Goal: Use online tool/utility: Utilize a website feature to perform a specific function

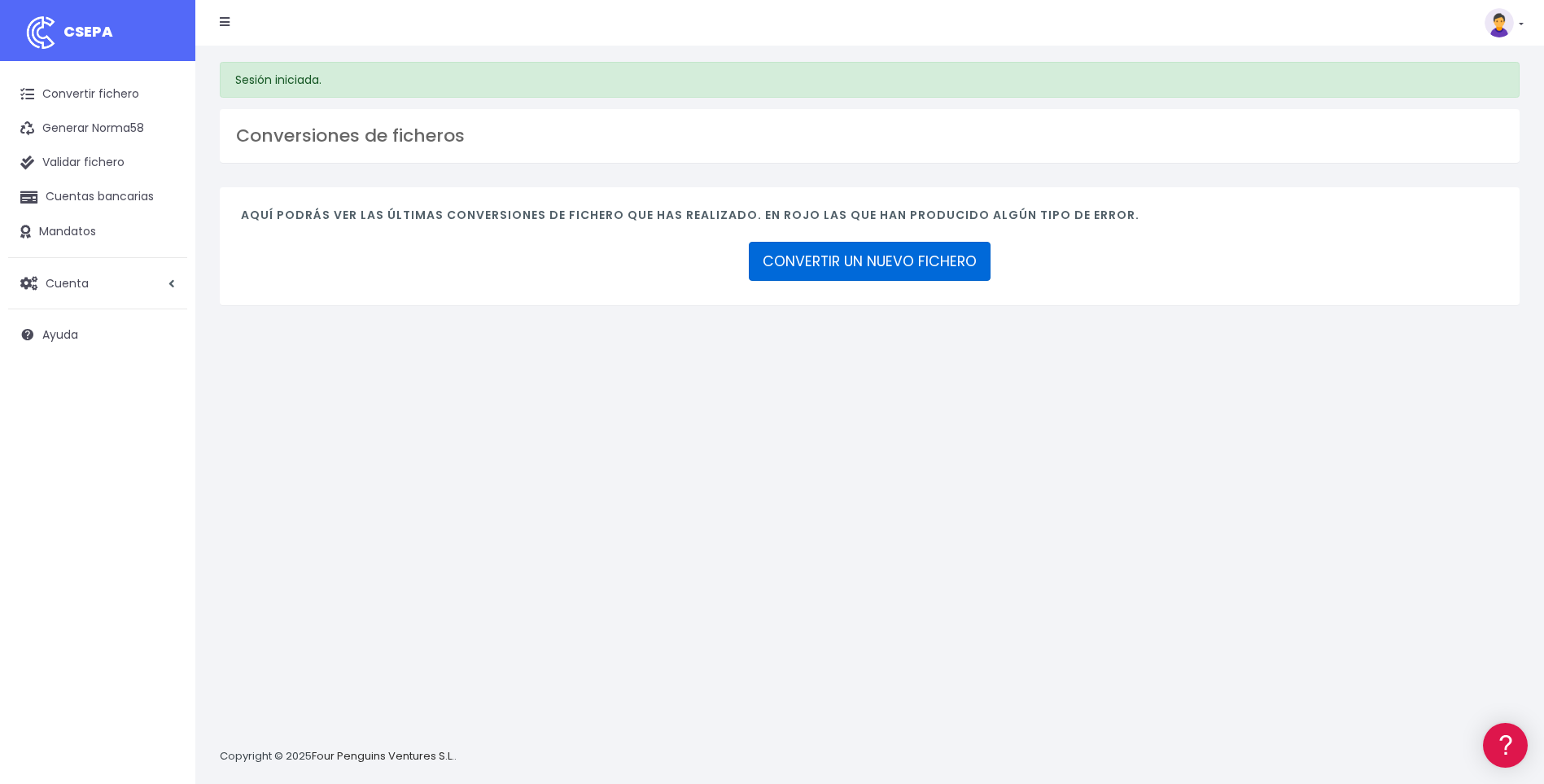
click at [840, 248] on link "CONVERTIR UN NUEVO FICHERO" at bounding box center [869, 261] width 241 height 39
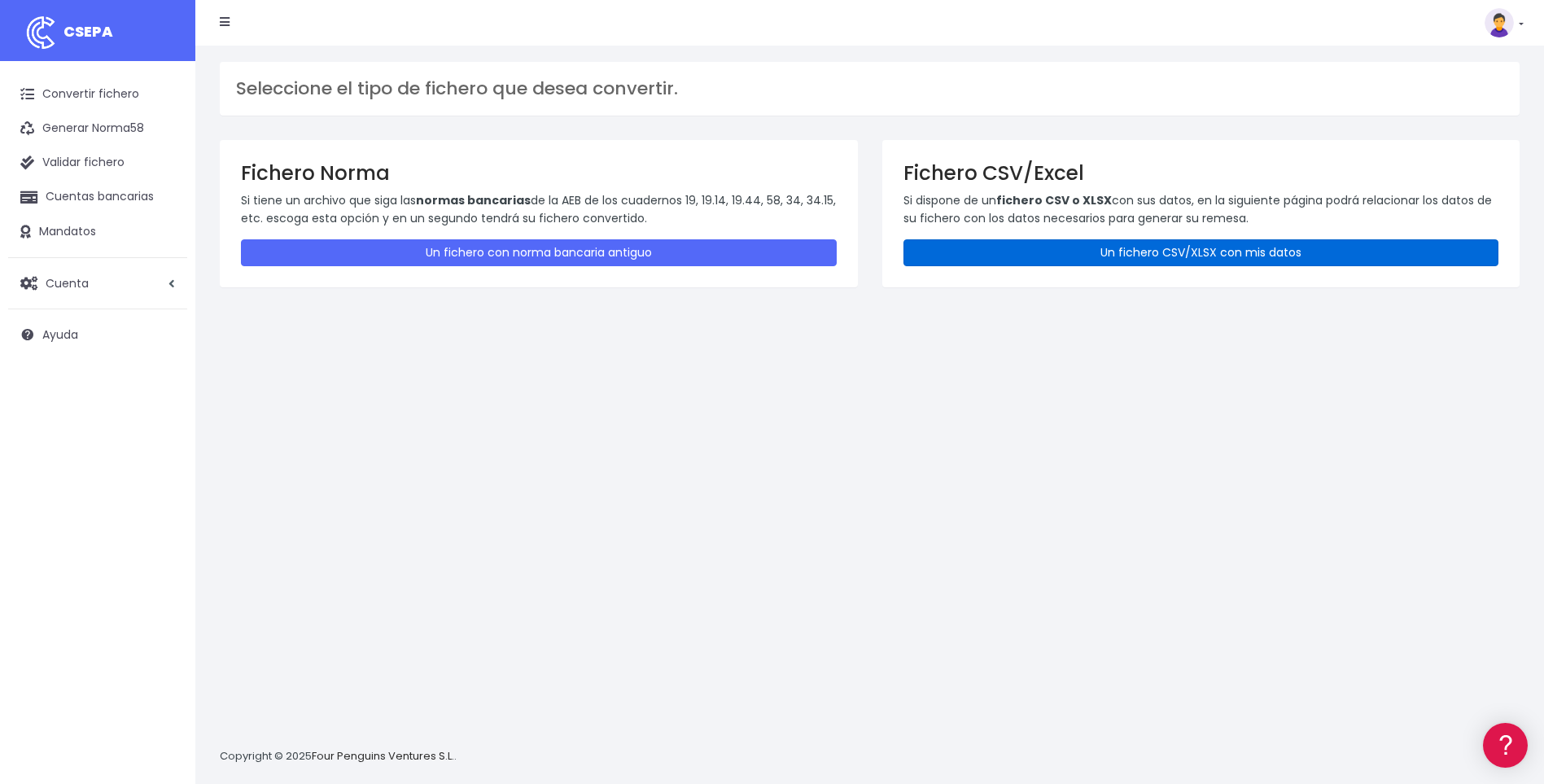
click at [1037, 254] on link "Un fichero CSV/XLSX con mis datos" at bounding box center [1201, 253] width 596 height 27
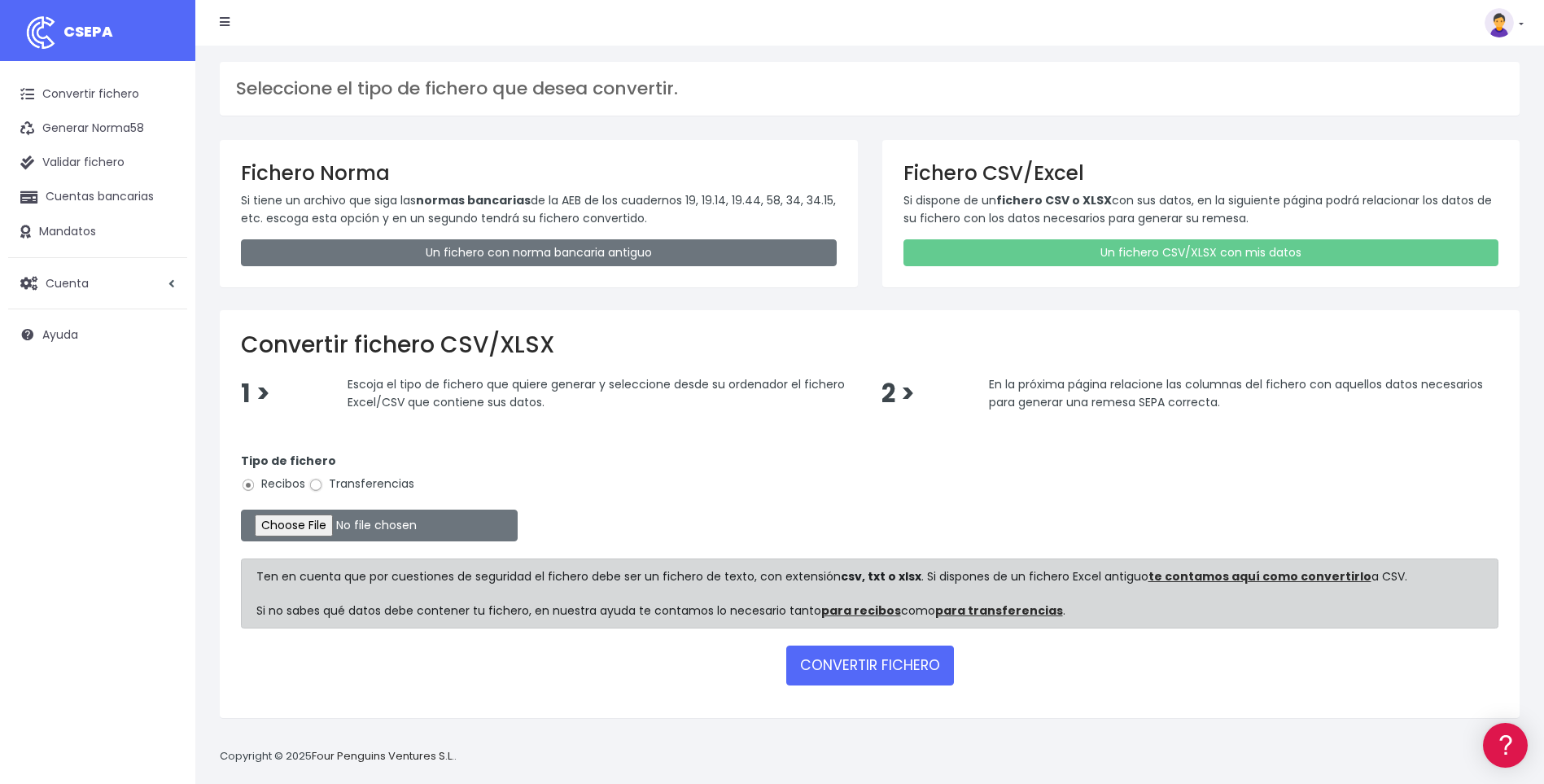
click at [319, 487] on input "Transferencias" at bounding box center [316, 486] width 15 height 15
radio input "true"
click at [330, 521] on input "file" at bounding box center [379, 525] width 277 height 32
type input "C:\fakepath\A5.csv"
click at [871, 664] on button "CONVERTIR FICHERO" at bounding box center [869, 665] width 168 height 39
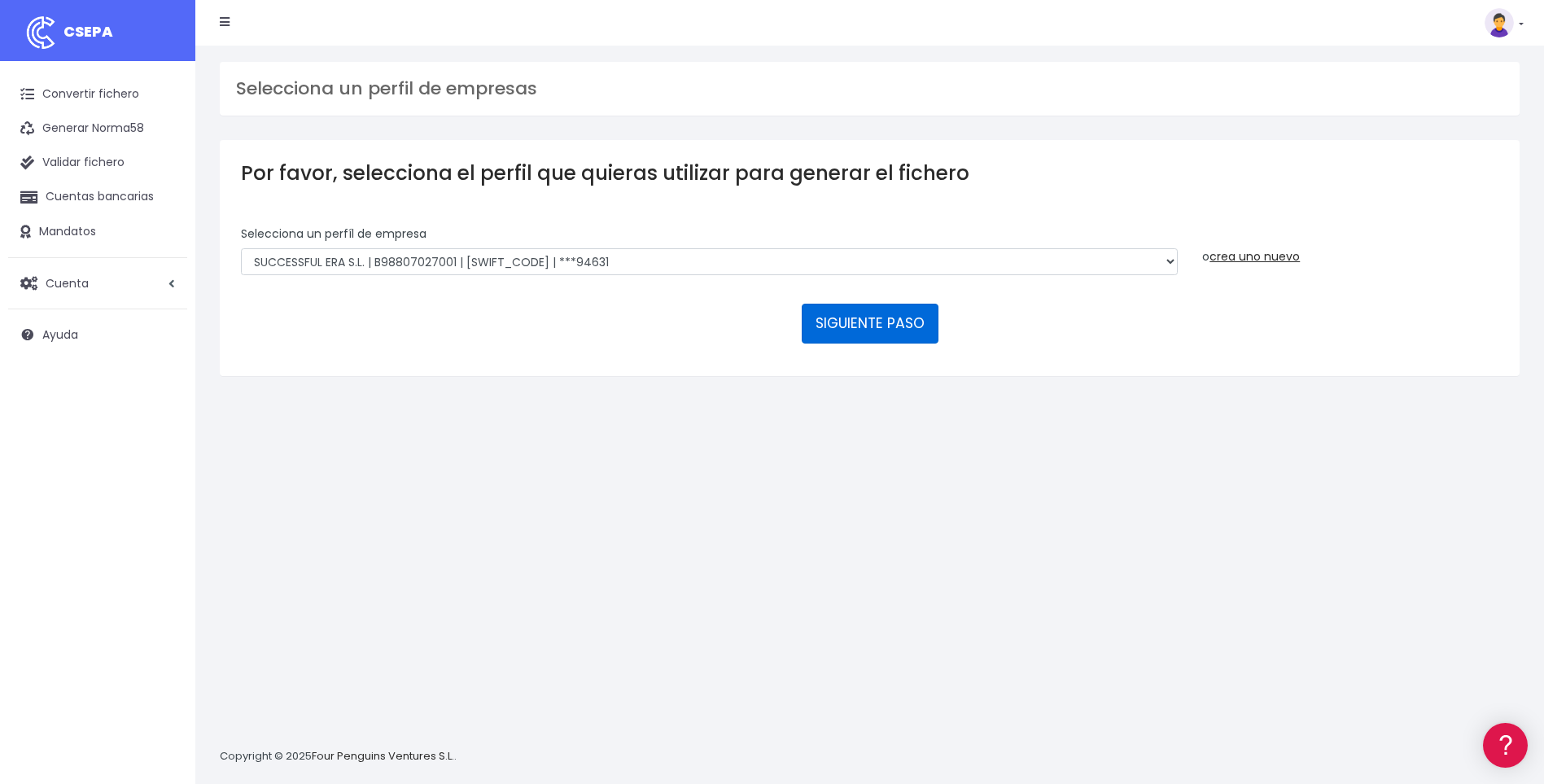
click at [852, 324] on button "SIGUIENTE PASO" at bounding box center [870, 323] width 137 height 39
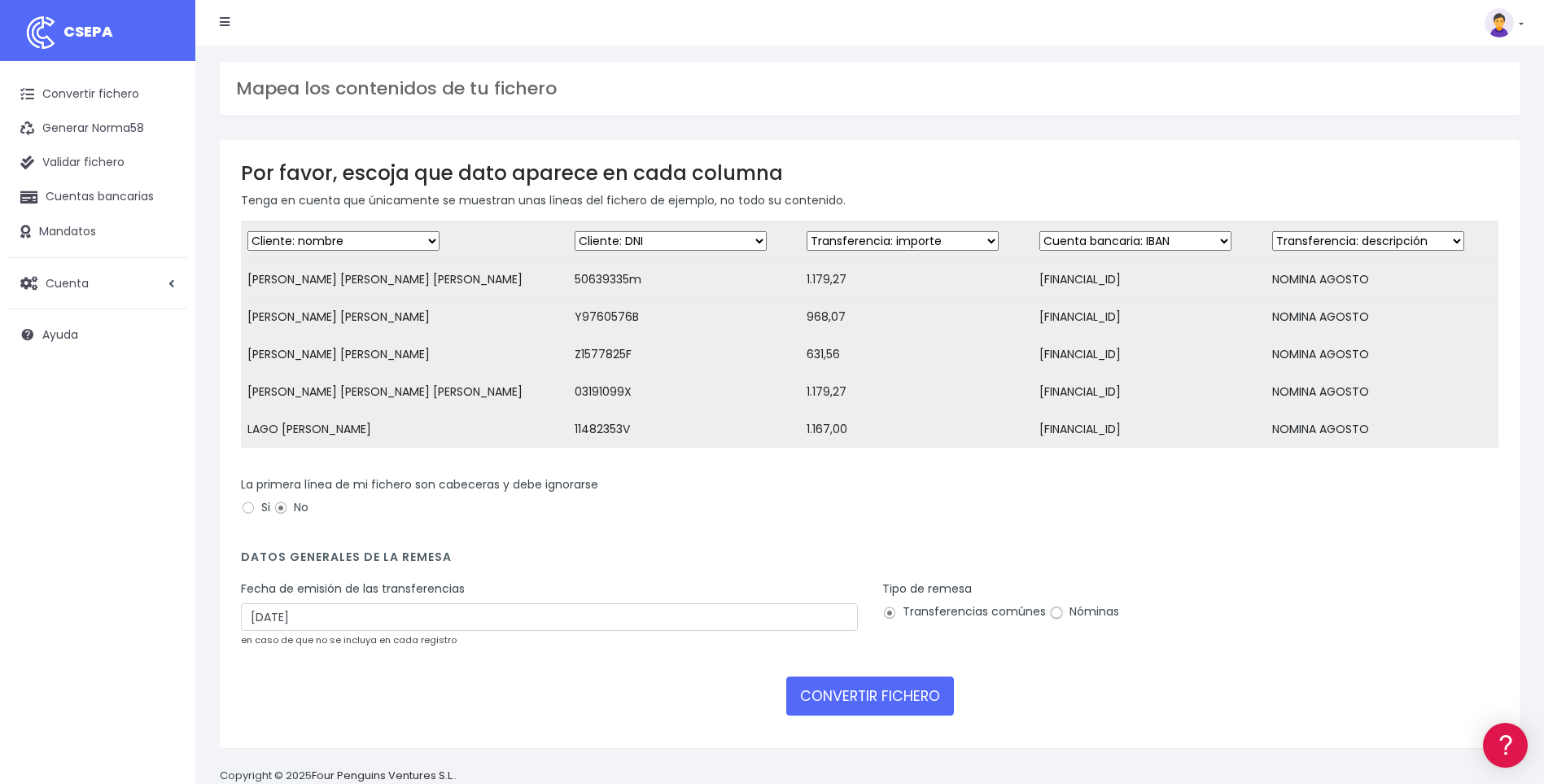
click at [1053, 620] on input "Nóminas" at bounding box center [1056, 613] width 15 height 15
radio input "true"
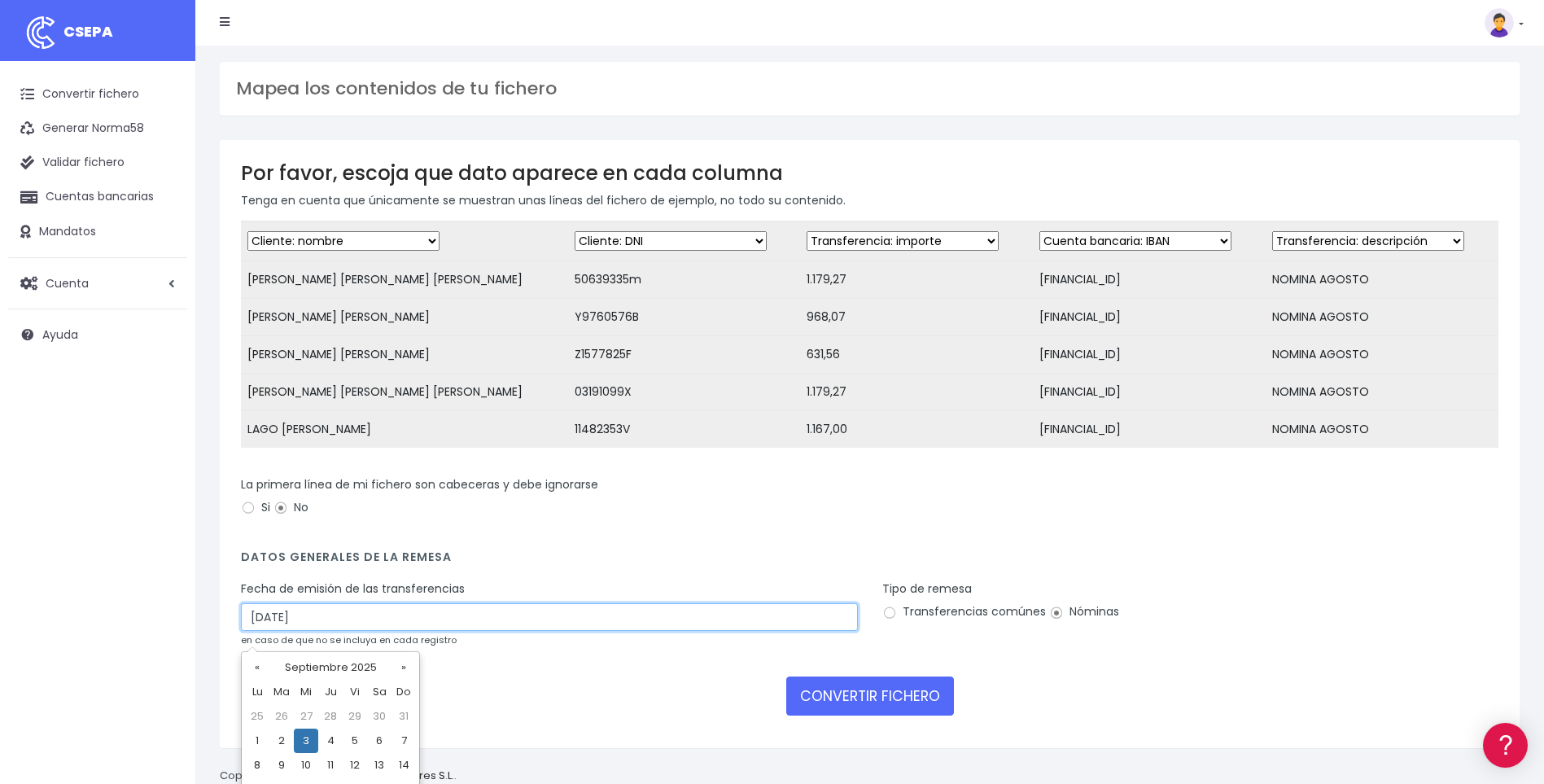
click at [270, 628] on input "03/09/2025" at bounding box center [548, 617] width 617 height 28
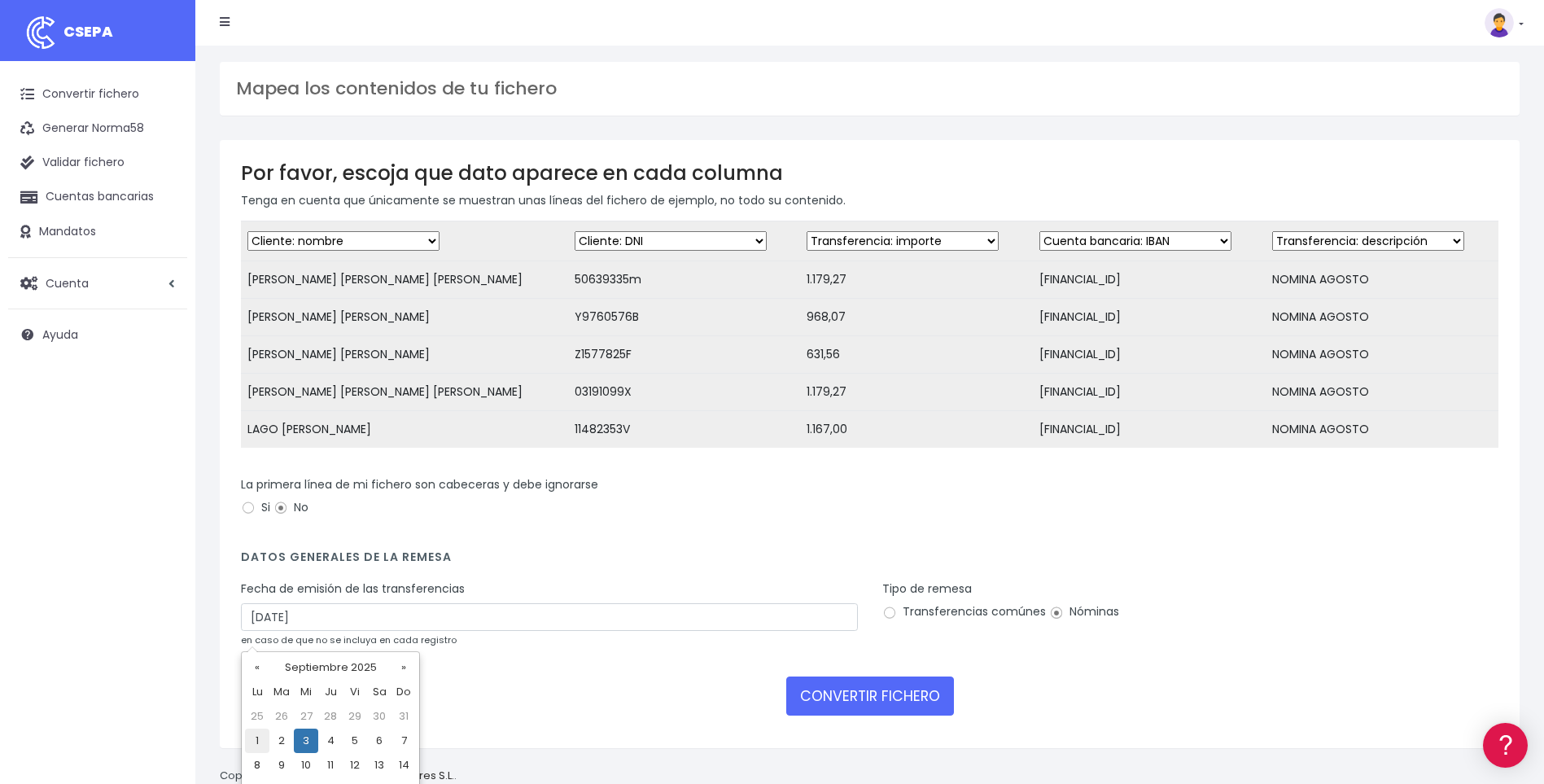
click at [259, 739] on td "1" at bounding box center [257, 740] width 24 height 24
type input "01/09/2025"
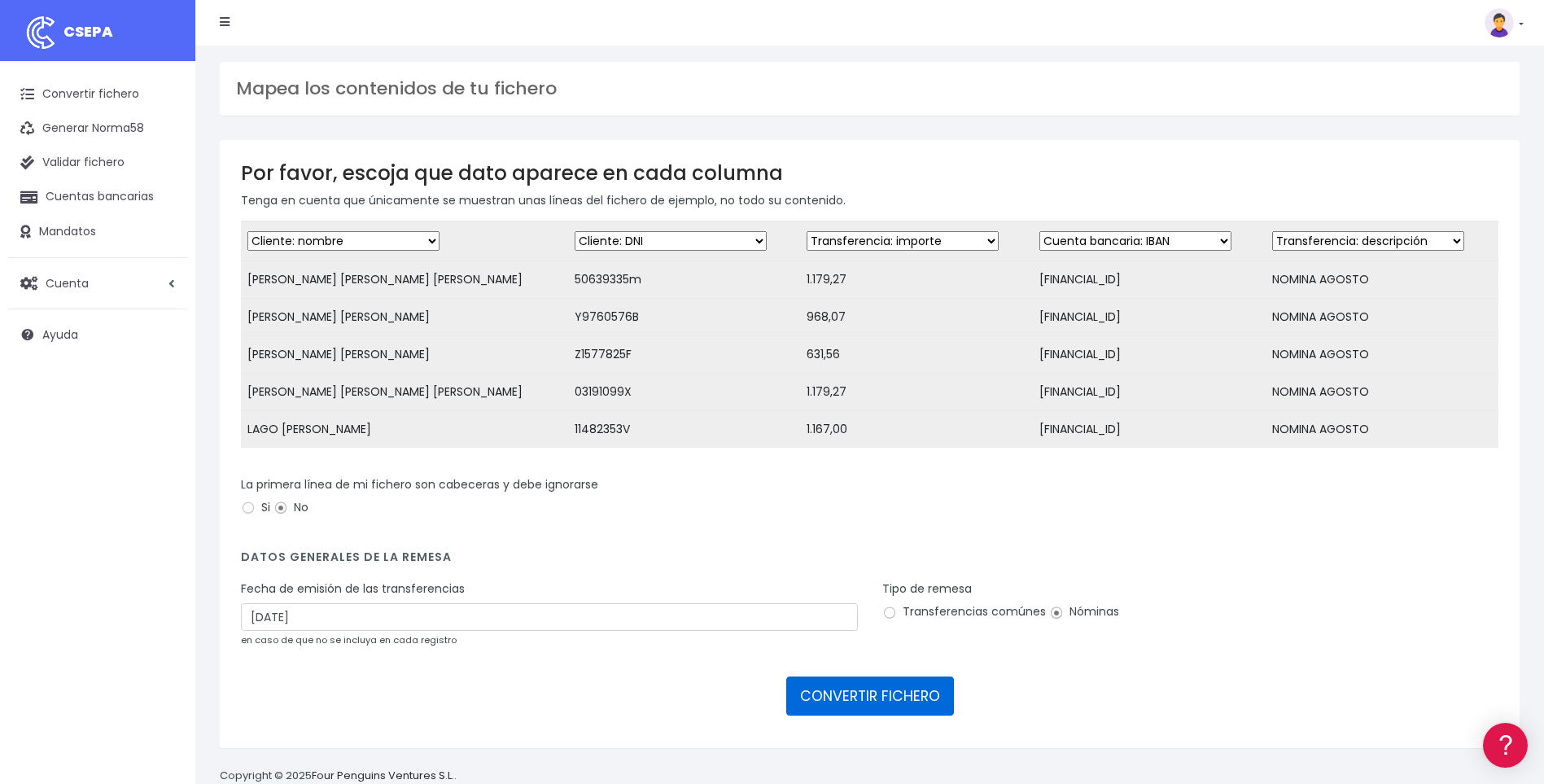
click at [842, 712] on button "CONVERTIR FICHERO" at bounding box center [869, 696] width 168 height 39
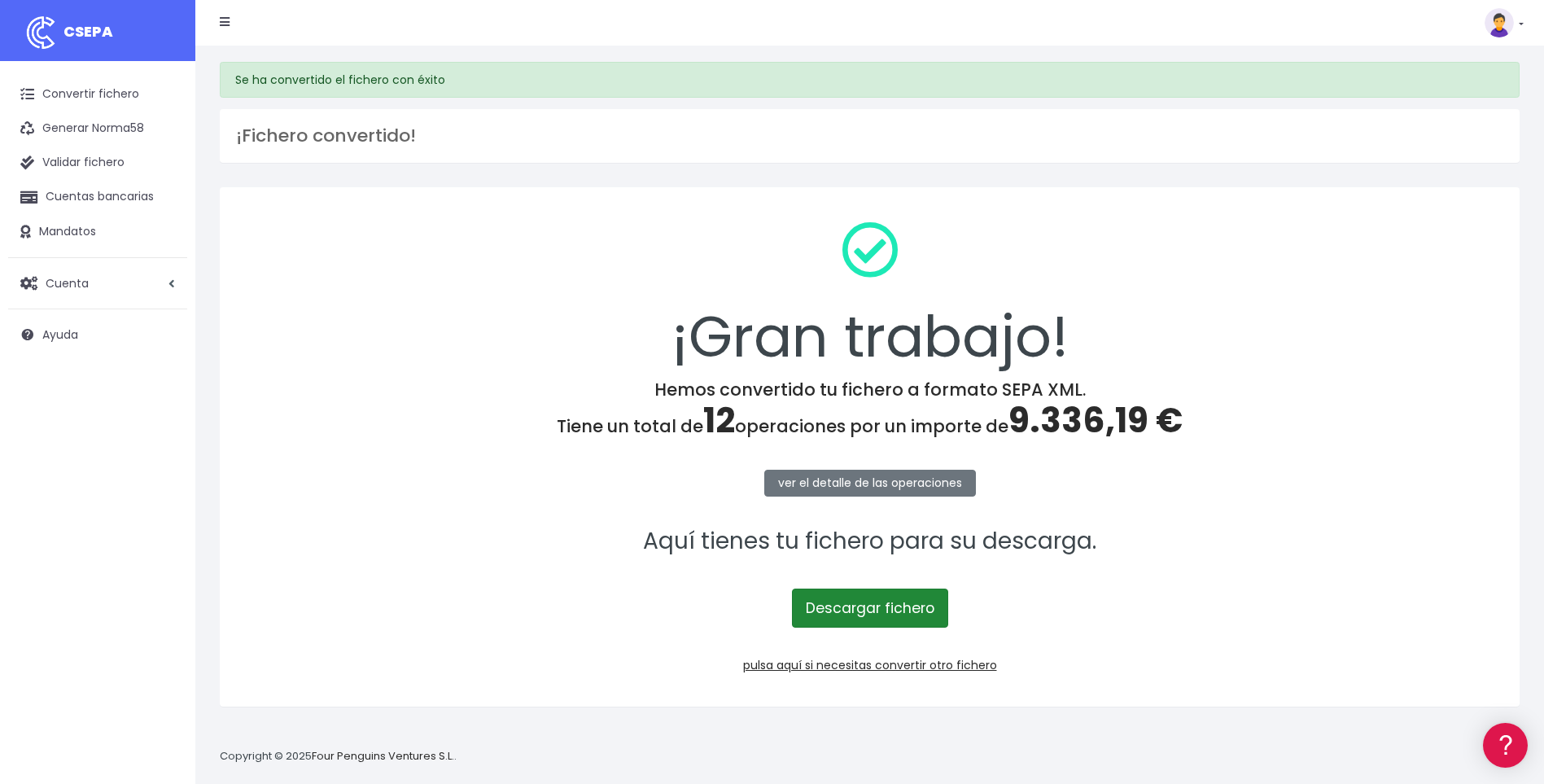
click at [891, 609] on link "Descargar fichero" at bounding box center [869, 608] width 156 height 39
